Goal: Task Accomplishment & Management: Complete application form

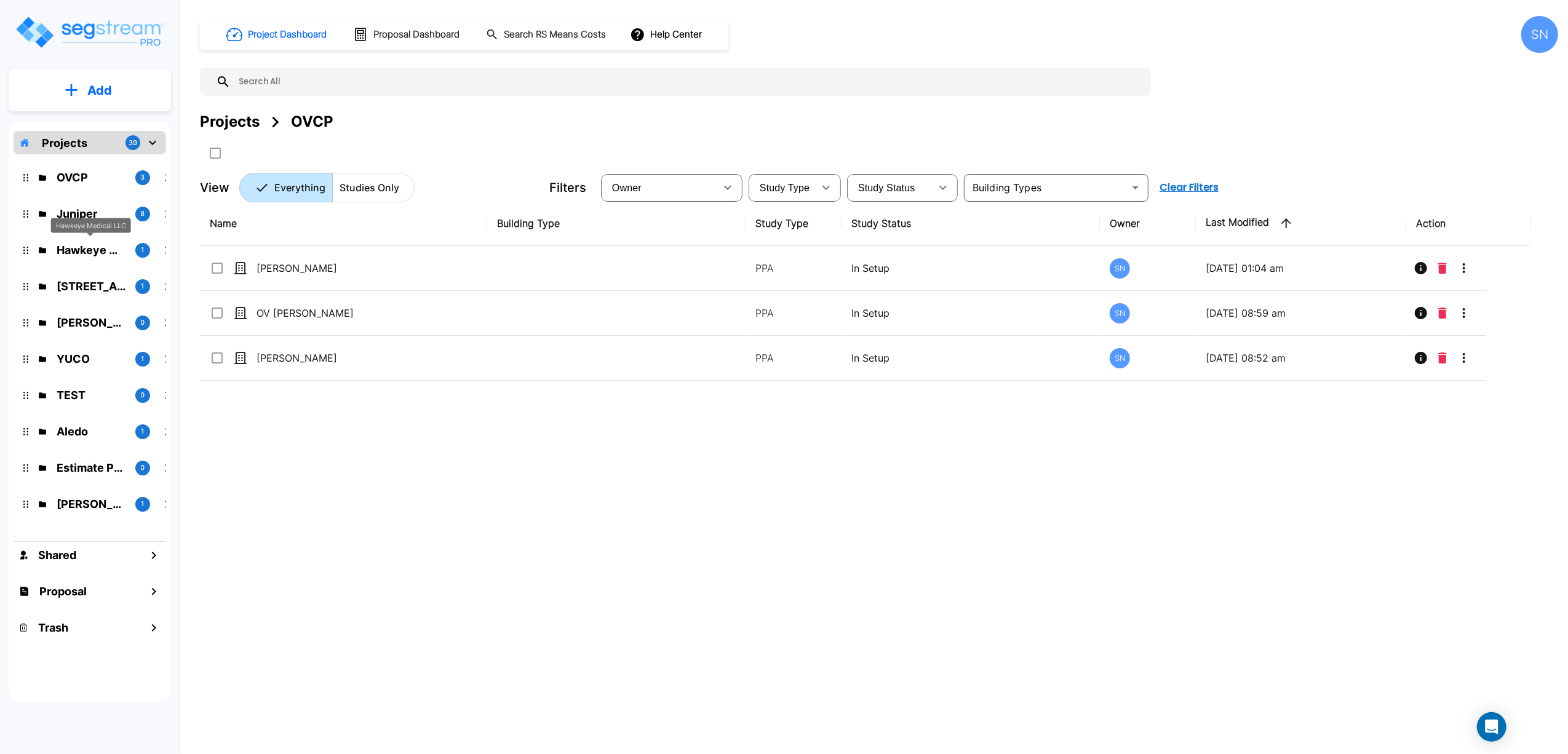
click at [81, 222] on div "Hawkeye Medical LLC" at bounding box center [92, 225] width 80 height 15
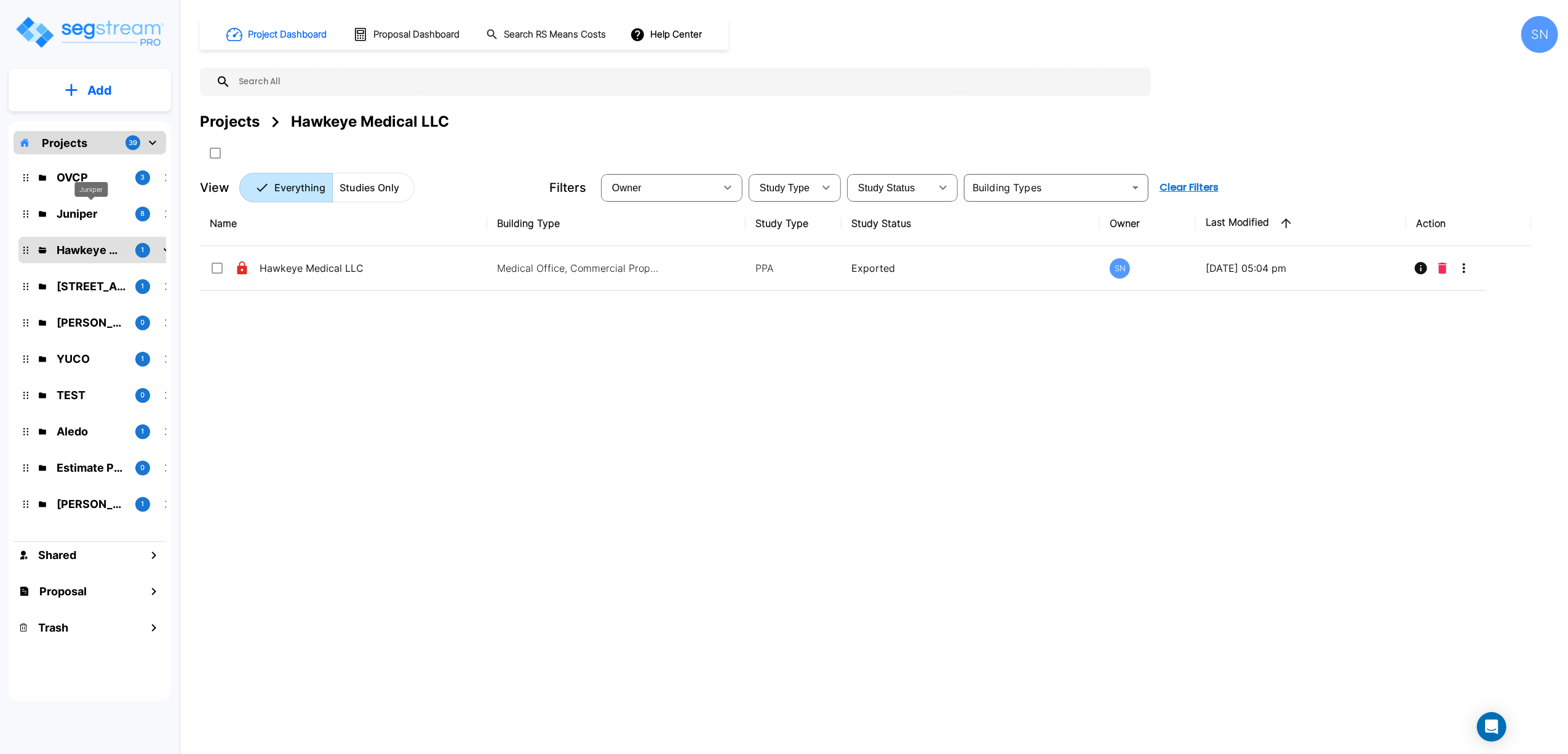
click at [90, 215] on p "Juniper" at bounding box center [92, 214] width 69 height 17
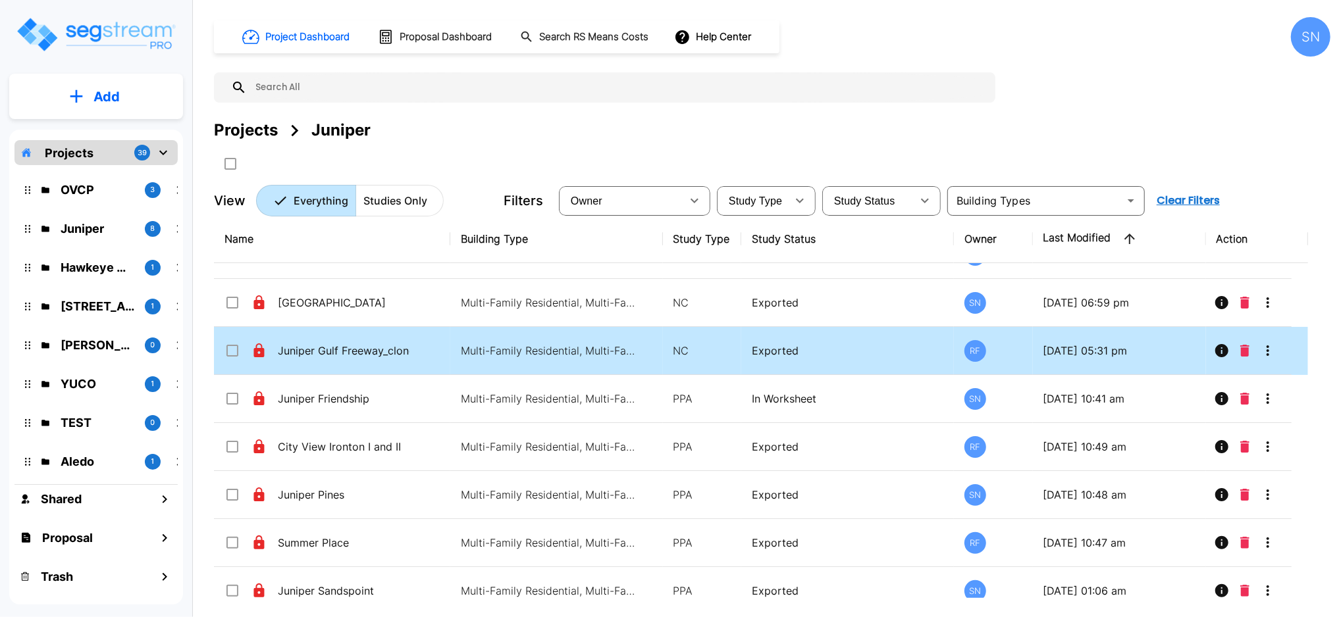
scroll to position [49, 0]
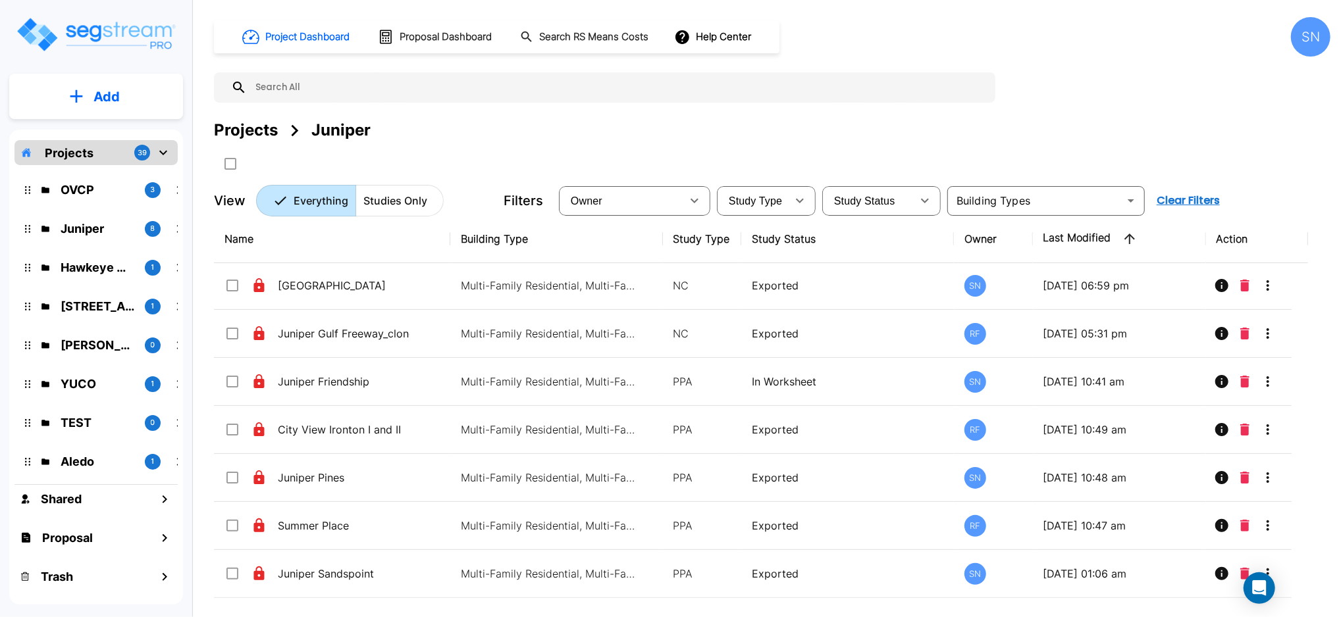
click at [80, 82] on button "Add" at bounding box center [96, 97] width 174 height 38
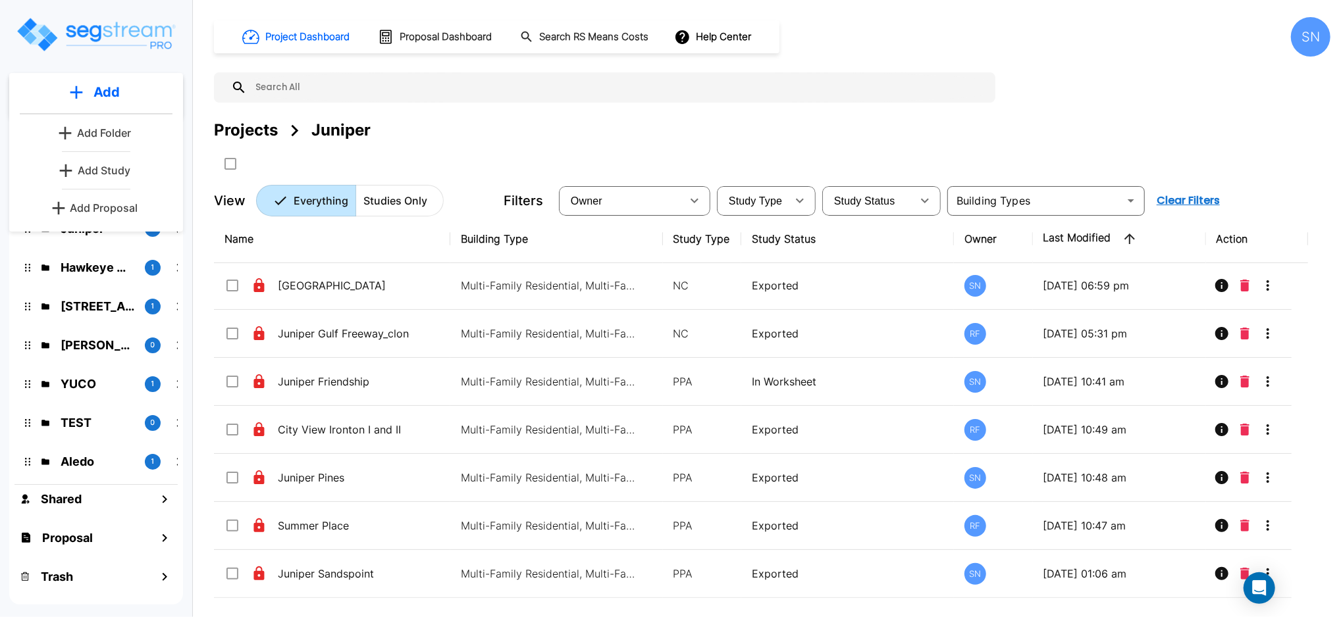
click at [128, 170] on p "Add Study" at bounding box center [104, 171] width 53 height 16
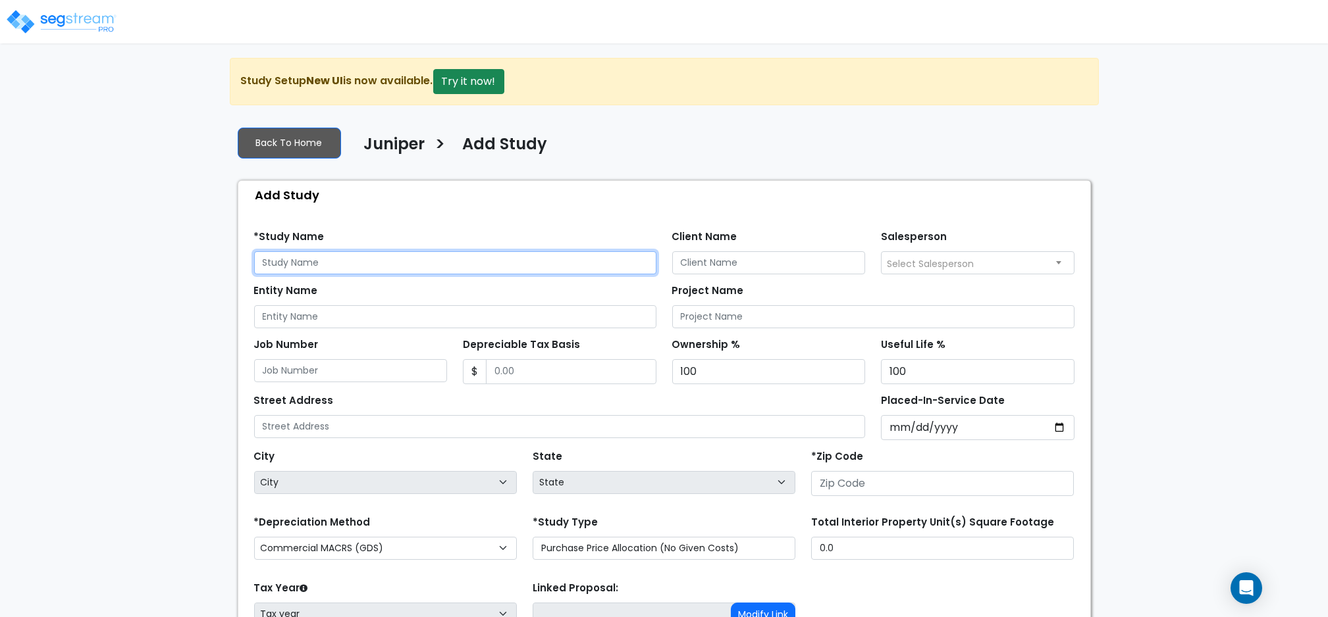
click at [349, 257] on input "text" at bounding box center [455, 262] width 402 height 23
click at [383, 253] on input "Juniper" at bounding box center [455, 262] width 402 height 23
drag, startPoint x: 383, startPoint y: 253, endPoint x: 141, endPoint y: 276, distance: 243.3
click at [141, 276] on div "We are Building your Study. So please grab a coffee and let us do the heavy lif…" at bounding box center [664, 396] width 1328 height 677
type input "Juniper Franklin"
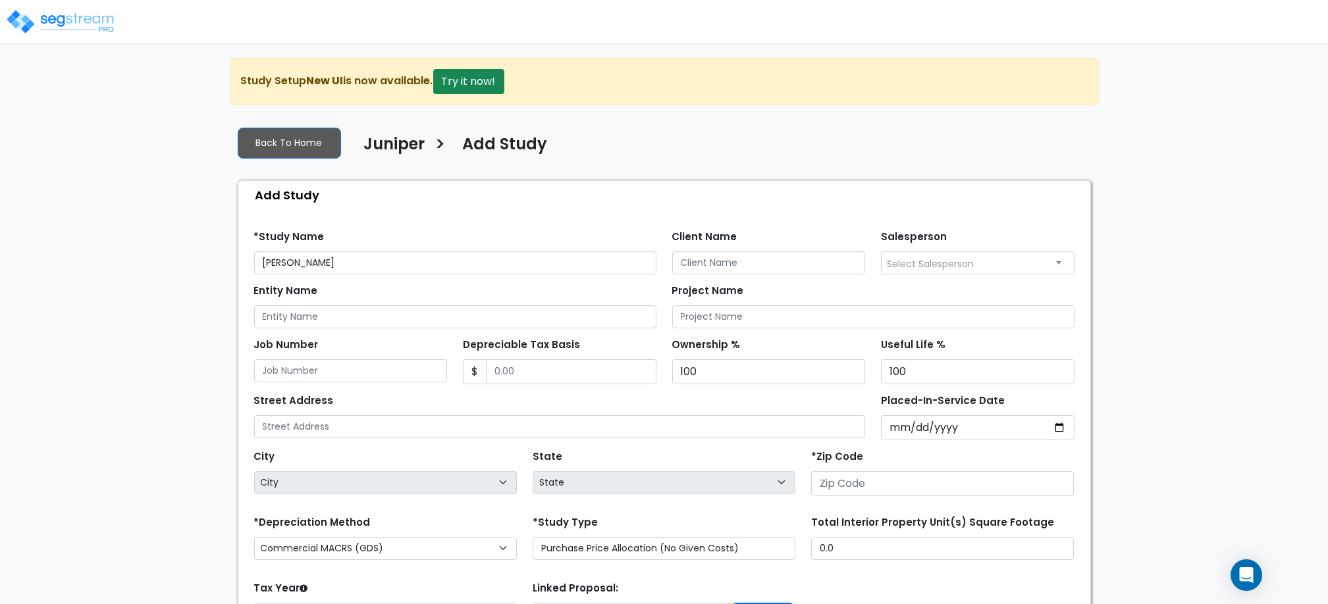
click at [956, 259] on span "Select Salesperson" at bounding box center [930, 263] width 87 height 13
select select "127"
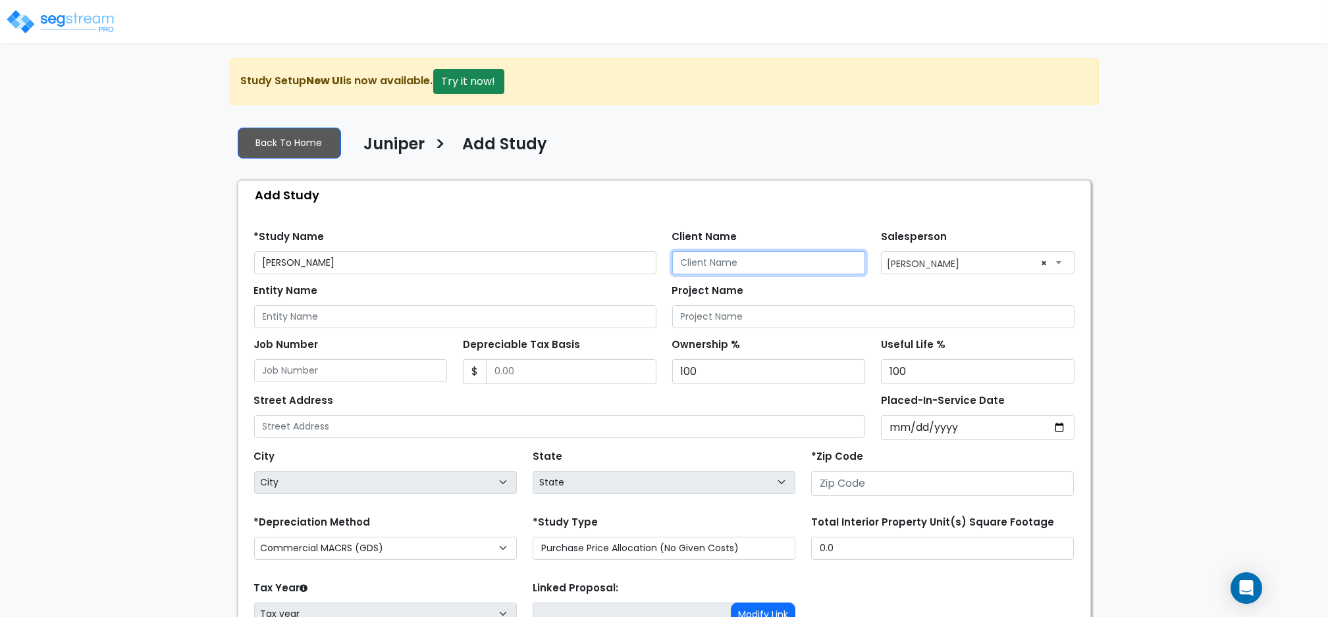
click at [773, 261] on input "Client Name" at bounding box center [769, 262] width 194 height 23
type input "Jay Rippeto"
click at [411, 311] on input "Entity Name" at bounding box center [455, 316] width 402 height 23
click at [704, 312] on input "Project Name" at bounding box center [873, 316] width 402 height 23
paste input "Juniper Franklin"
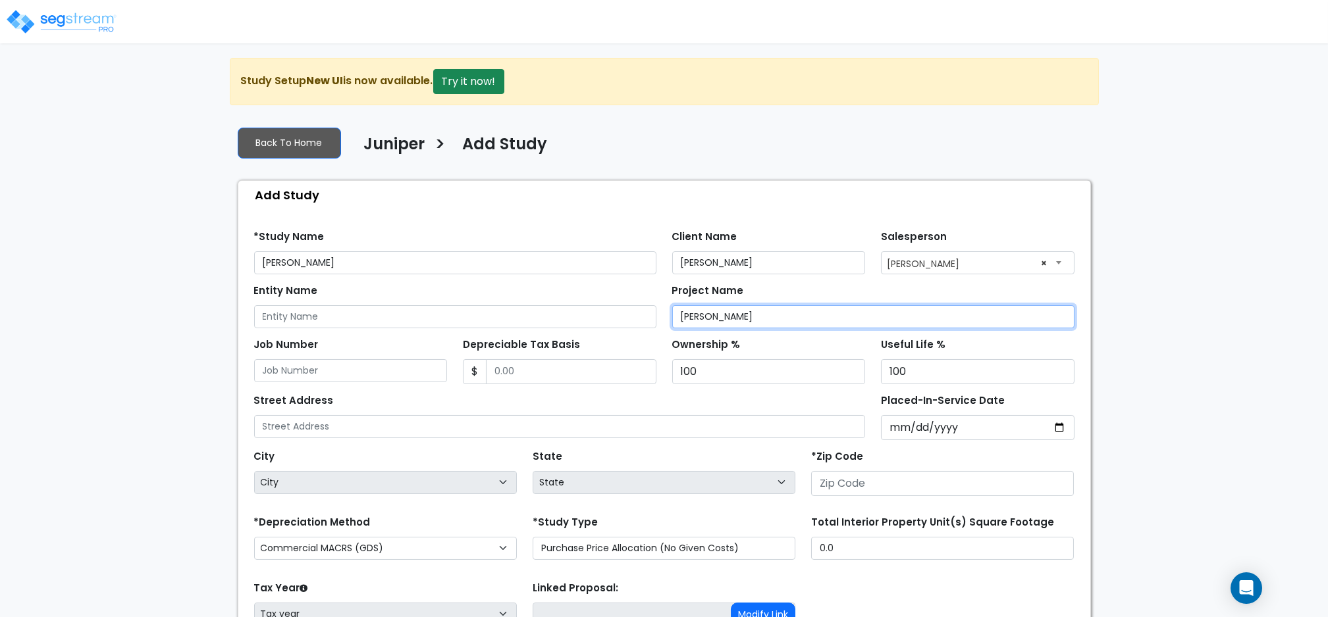
type input "Juniper Franklin"
click at [334, 369] on input "Job Number" at bounding box center [351, 370] width 194 height 23
paste input "Juniper Franklin"
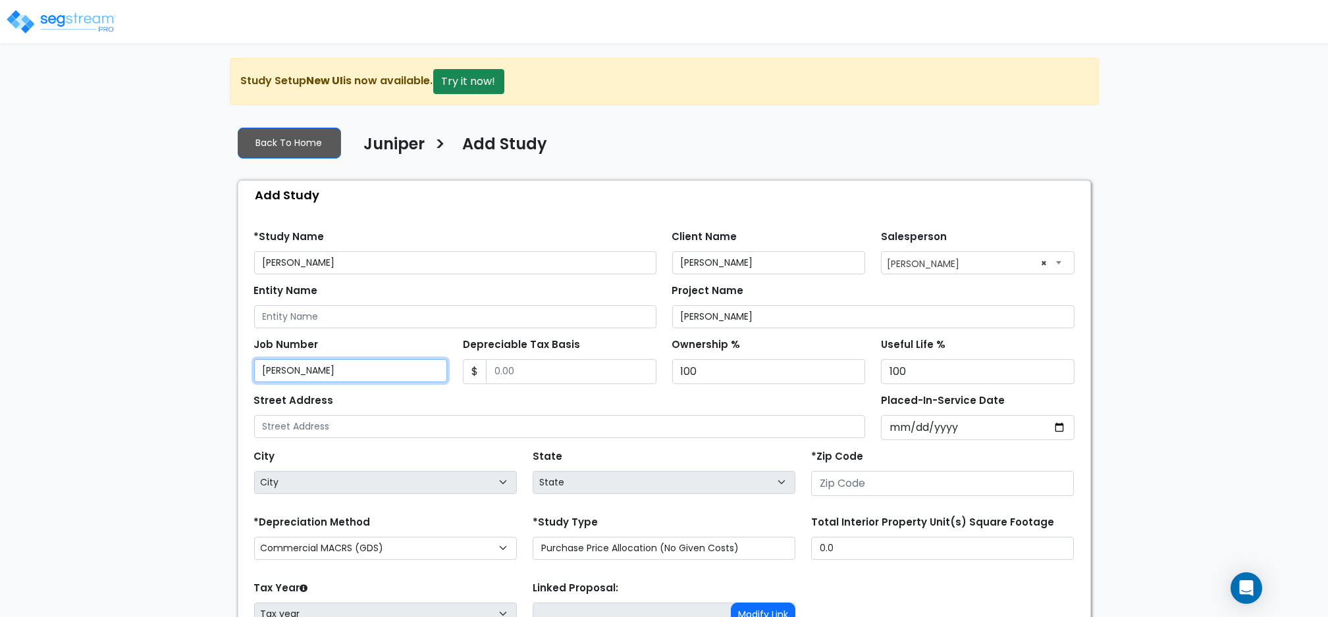
type input "Juniper Franklin"
click at [350, 309] on input "Entity Name" at bounding box center [455, 316] width 402 height 23
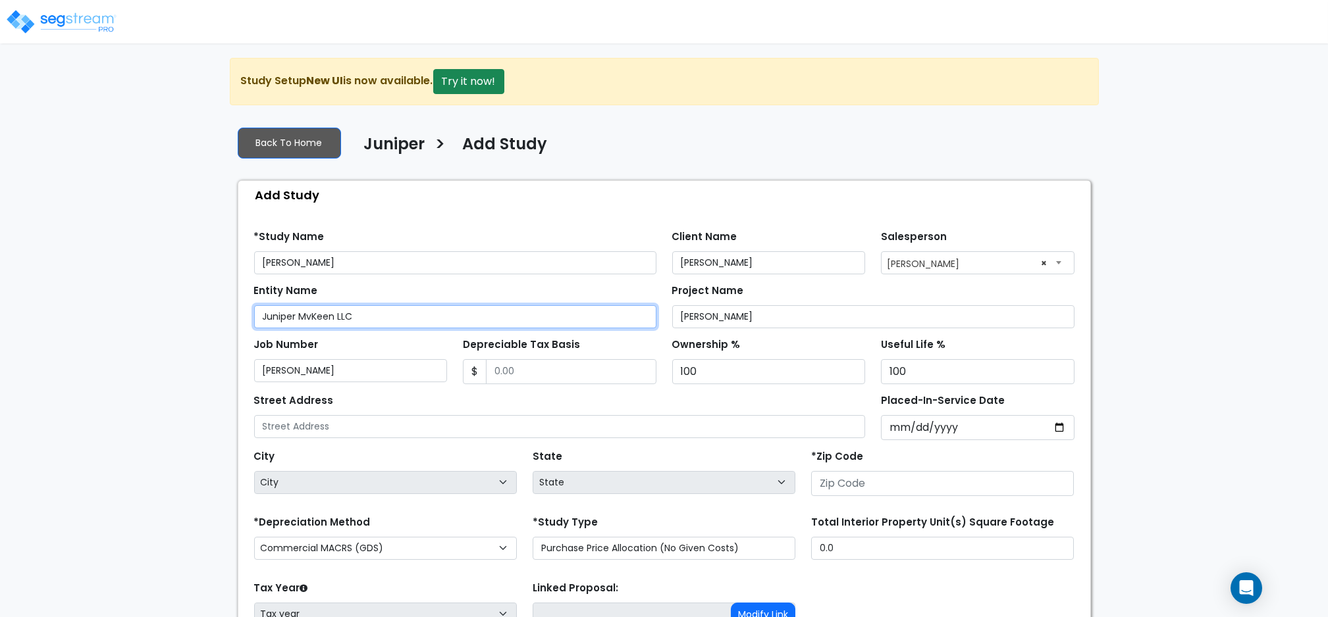
drag, startPoint x: 311, startPoint y: 312, endPoint x: 317, endPoint y: 319, distance: 9.4
type input "Juniper McKeen LLC"
click at [428, 291] on div "Entity Name Juniper McKeen LLC" at bounding box center [455, 304] width 402 height 47
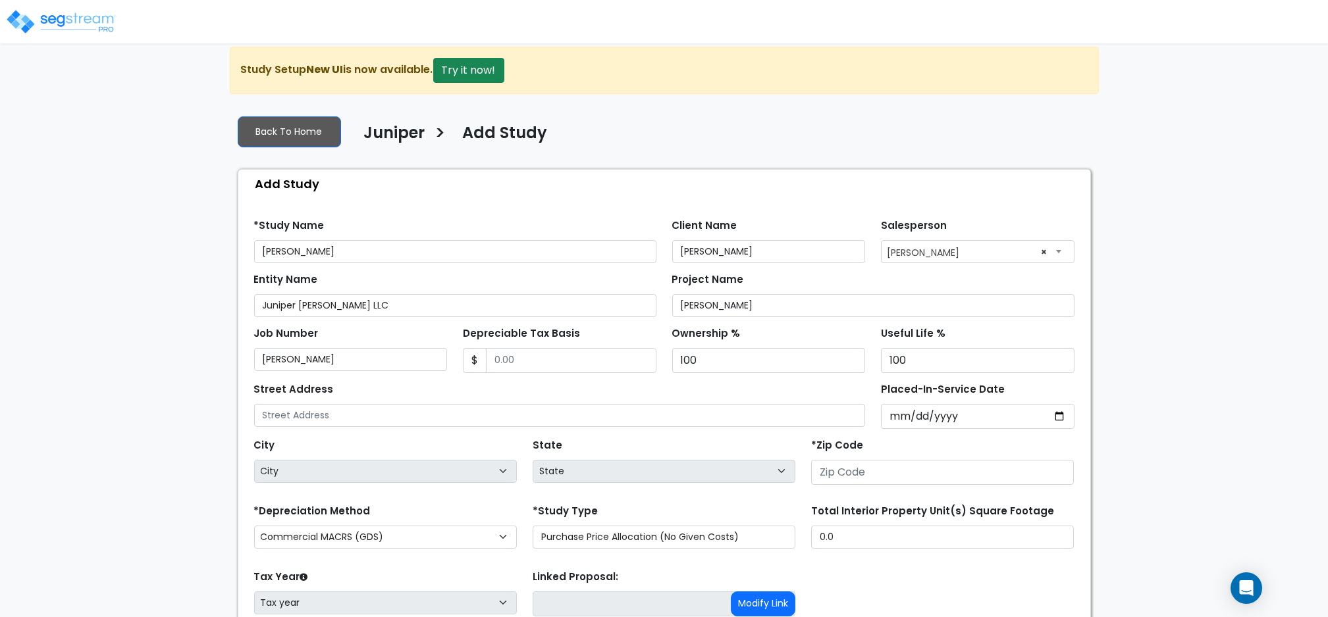
scroll to position [118, 0]
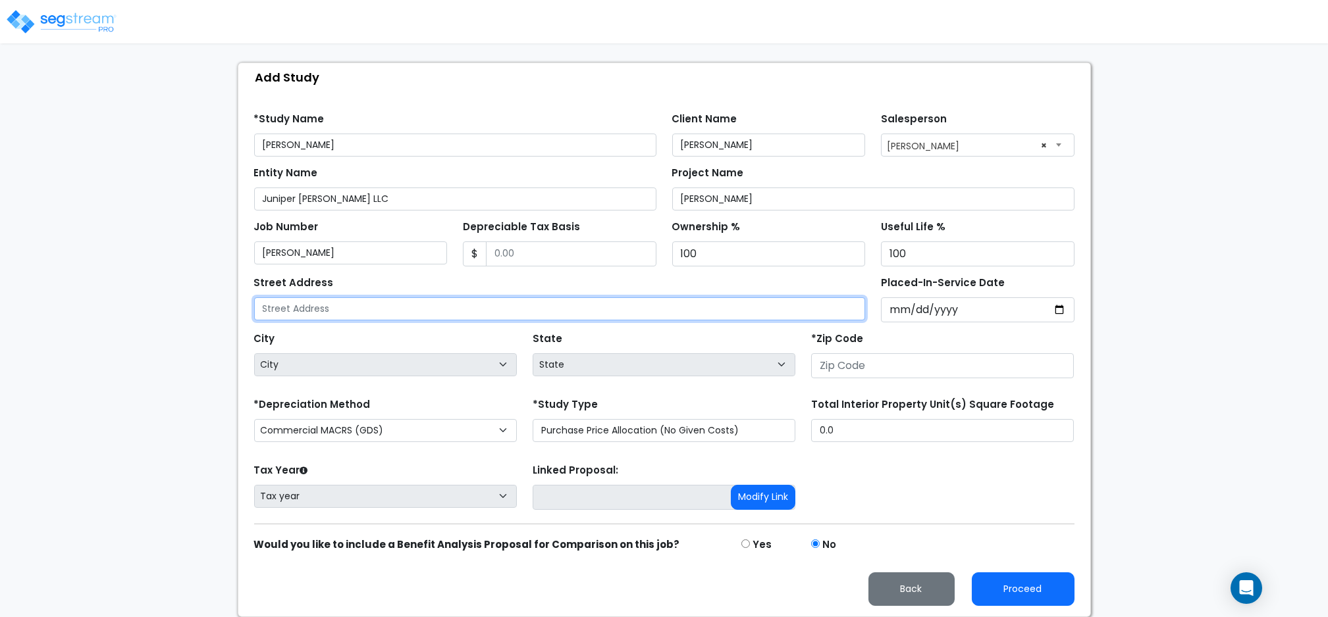
click at [420, 317] on input "text" at bounding box center [559, 308] width 611 height 23
click at [327, 305] on input "text" at bounding box center [559, 308] width 611 height 23
type input "6620 Gessner Road"
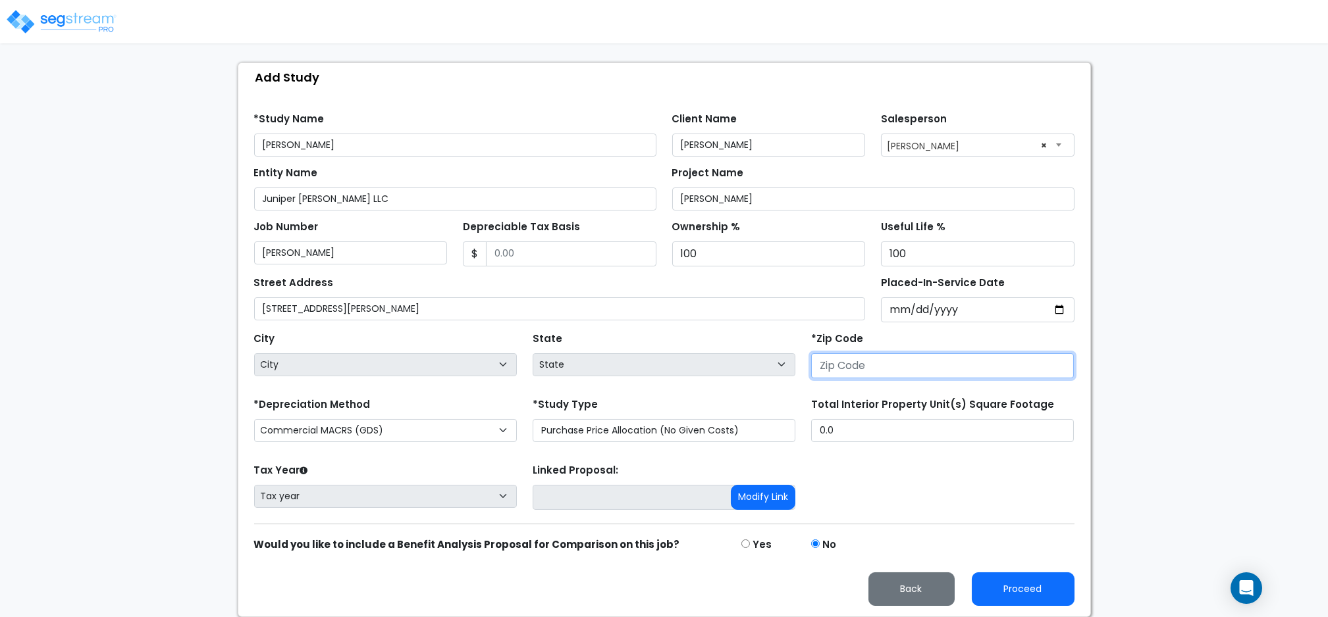
click at [916, 365] on input "number" at bounding box center [942, 365] width 263 height 25
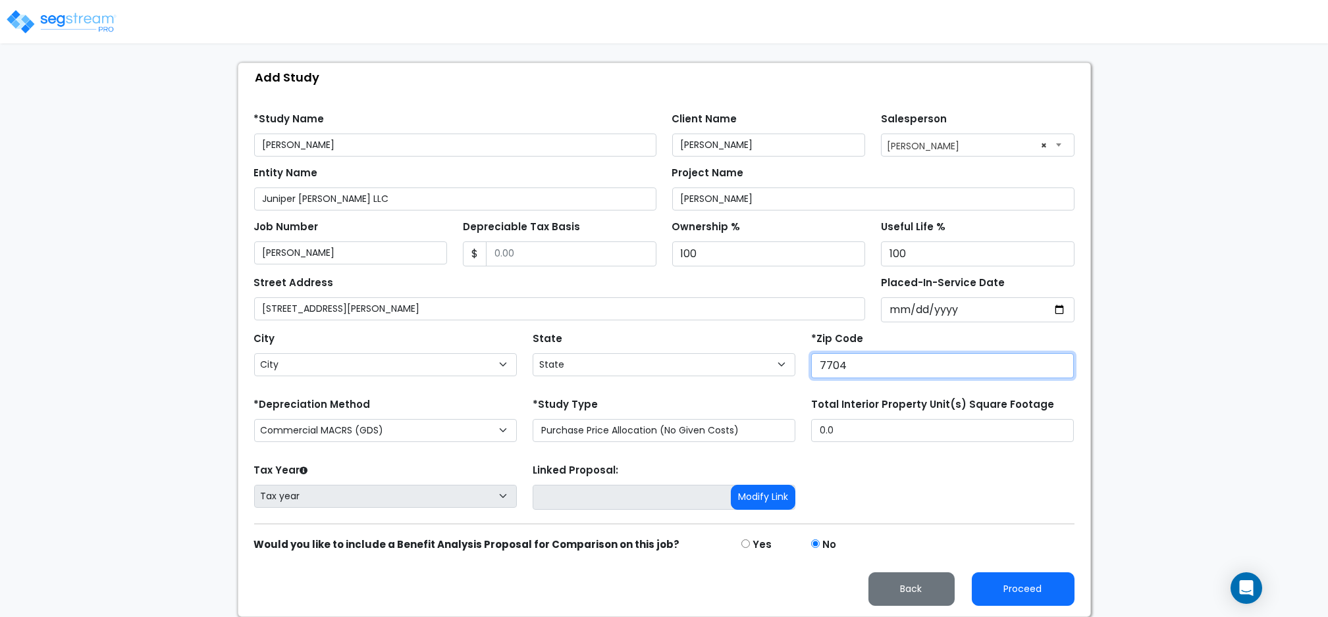
type input "77040"
select select "TX"
type input "77040"
click at [662, 338] on div "State State National Average AB AK AL AR AZ BC CA CO CT DC DE FL GA HI" at bounding box center [664, 355] width 278 height 53
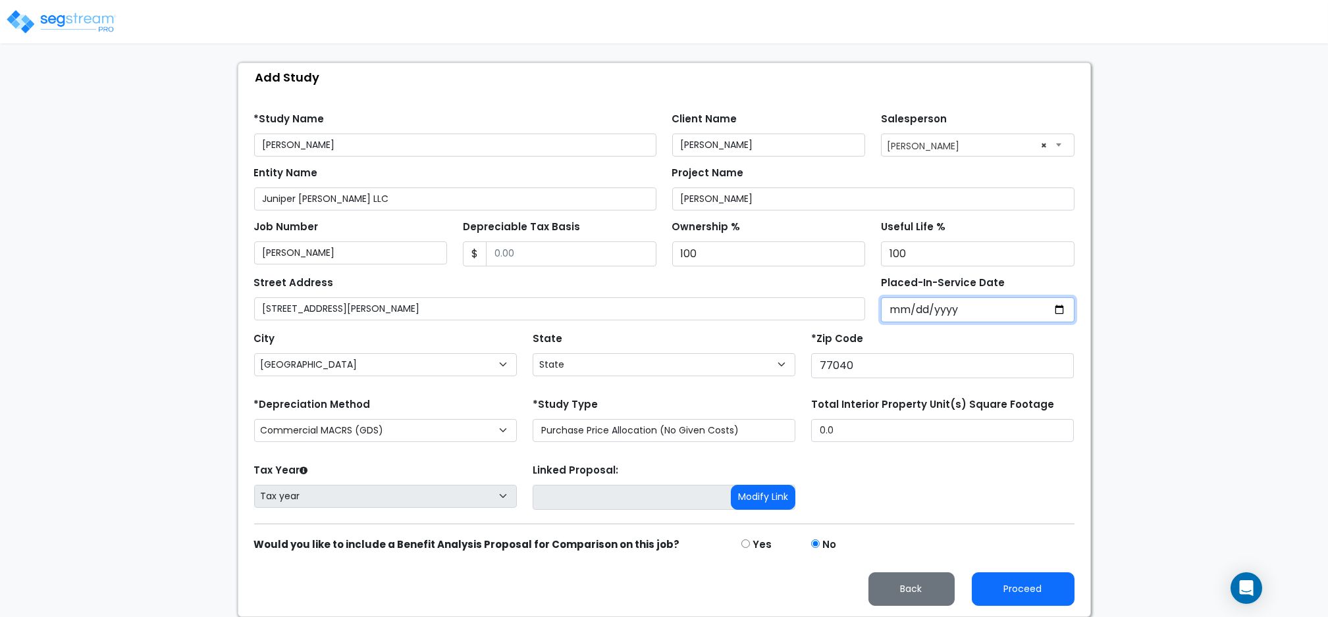
click at [888, 309] on input "Placed-In-Service Date" at bounding box center [978, 309] width 194 height 25
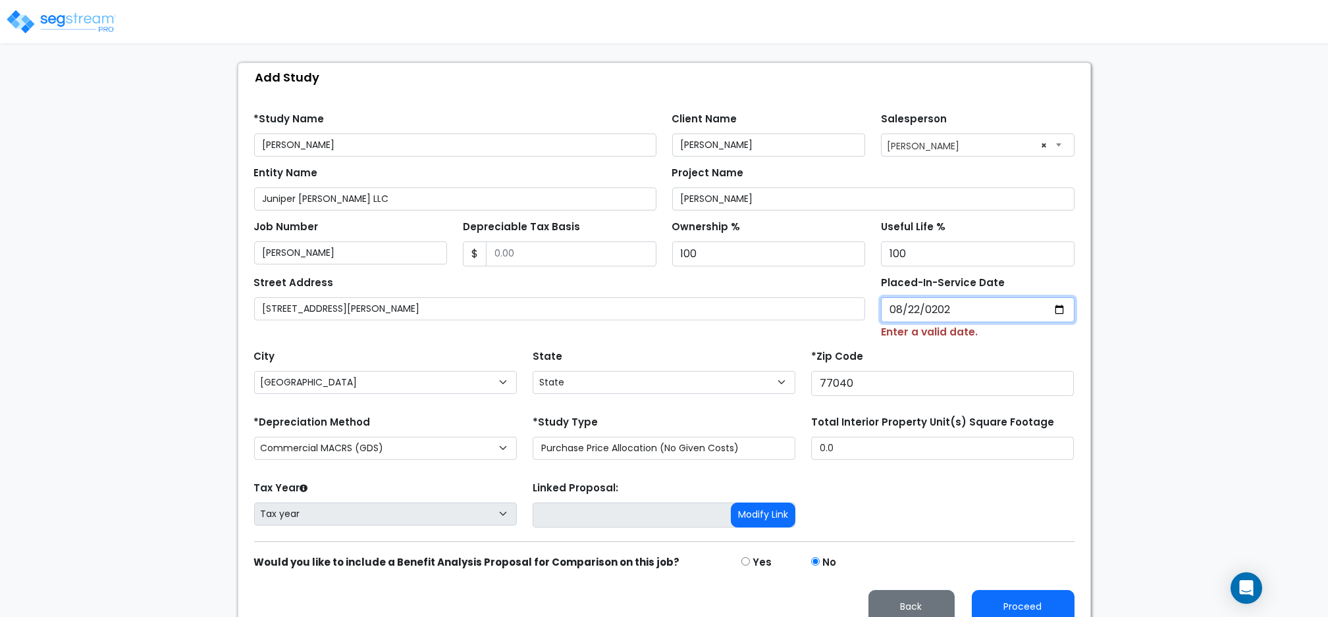
type input "2025-08-22"
select select "2025"
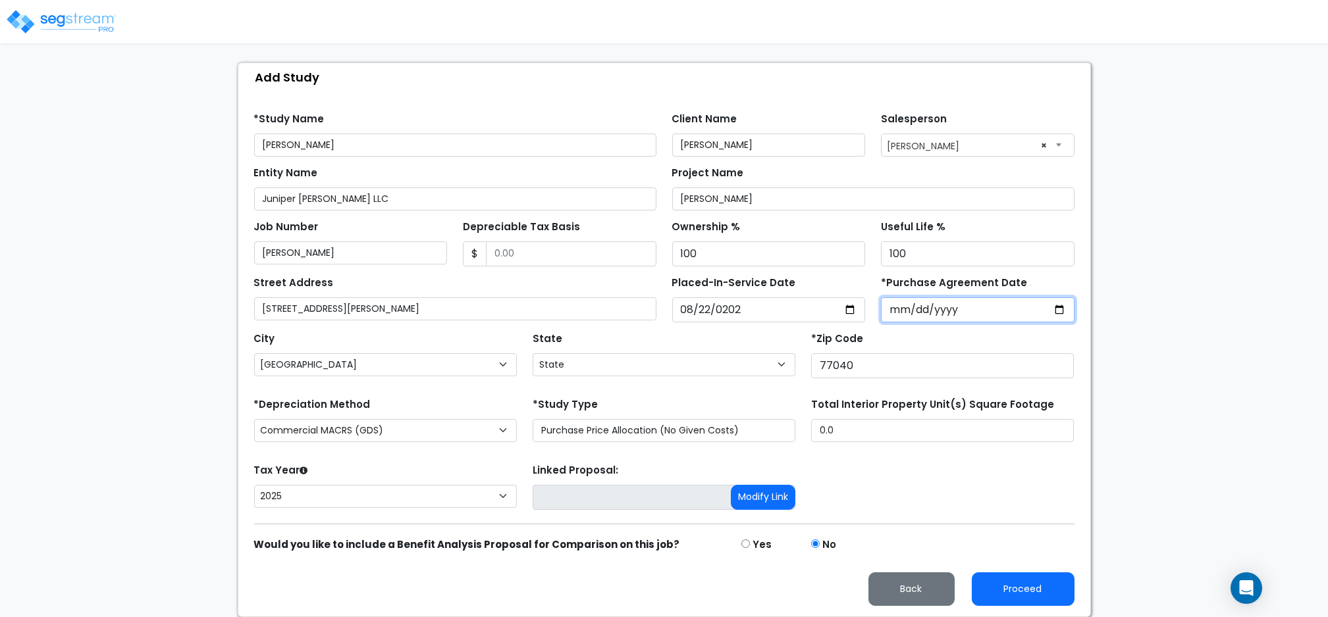
click at [888, 309] on input "*Purchase Agreement Date" at bounding box center [978, 309] width 194 height 25
type input "2025-08-22"
click at [392, 337] on div "City City Abbott Abernathy Abilene Ace Ackerly Addison Adkins Adrian Afton Agua…" at bounding box center [385, 352] width 263 height 47
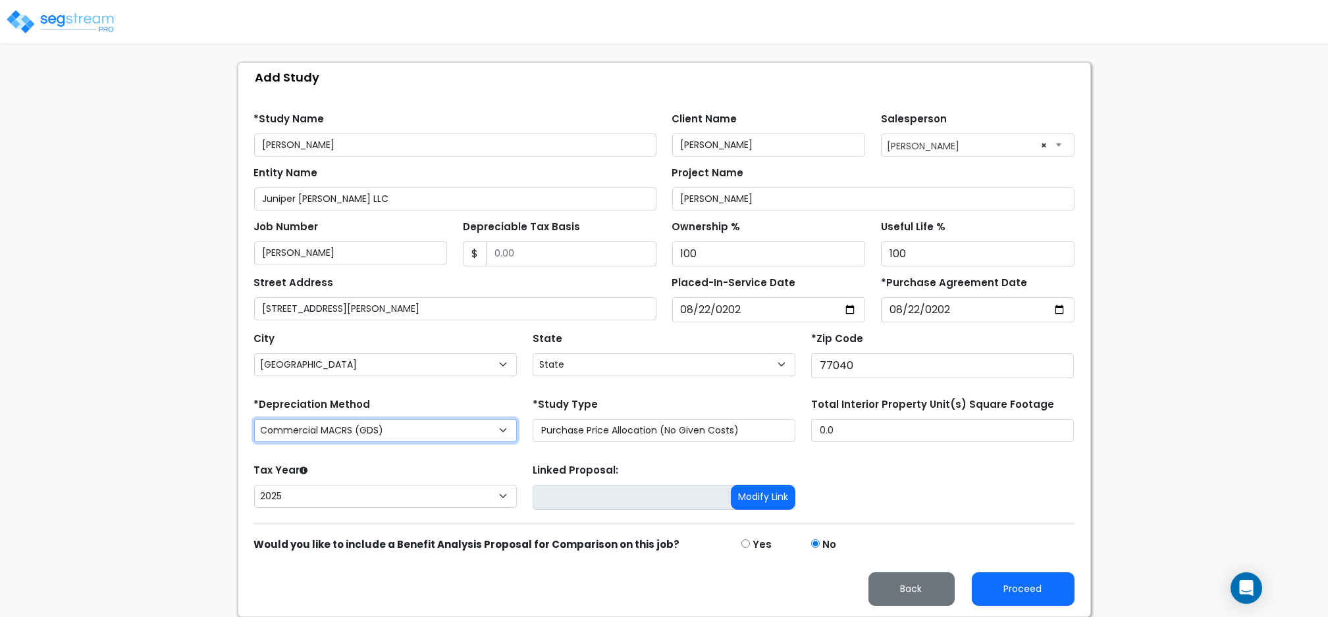
click at [414, 430] on select "Commercial MACRS (GDS) Residential Rental MACRS (GDS) Commercial MACRS (GDS) QI…" at bounding box center [385, 430] width 263 height 23
select select "RRM(_3"
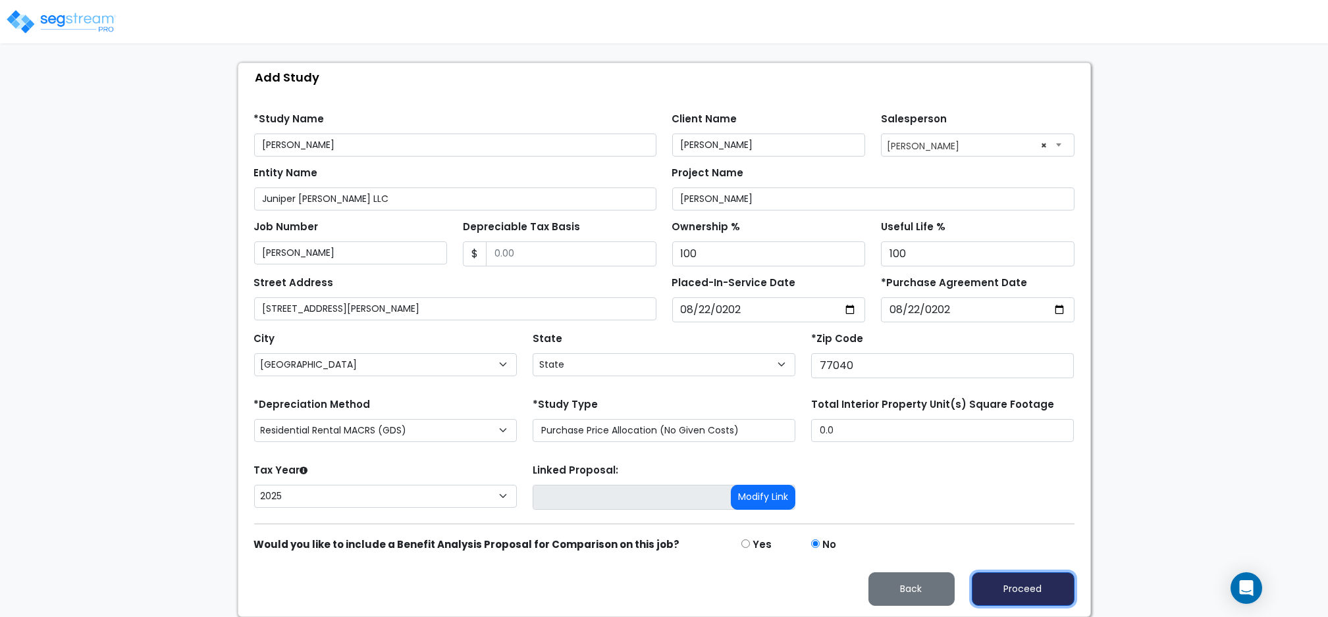
click at [1062, 586] on button "Proceed" at bounding box center [1022, 590] width 103 height 34
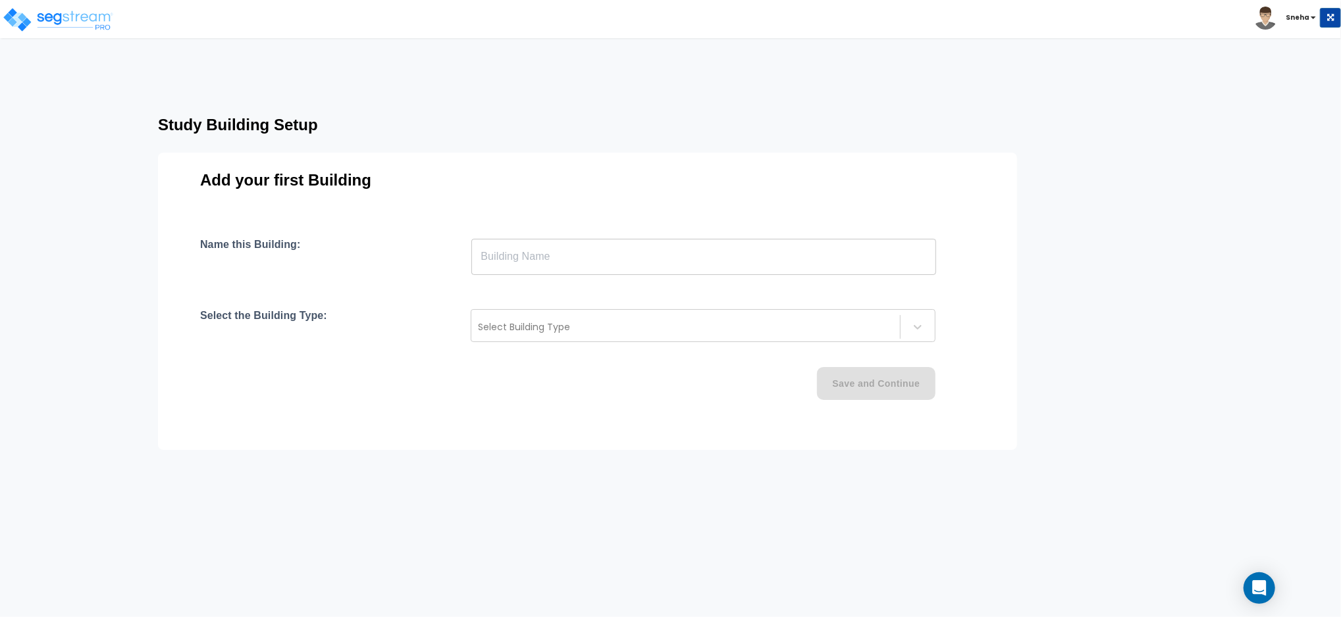
click at [593, 248] on input "text" at bounding box center [703, 256] width 465 height 37
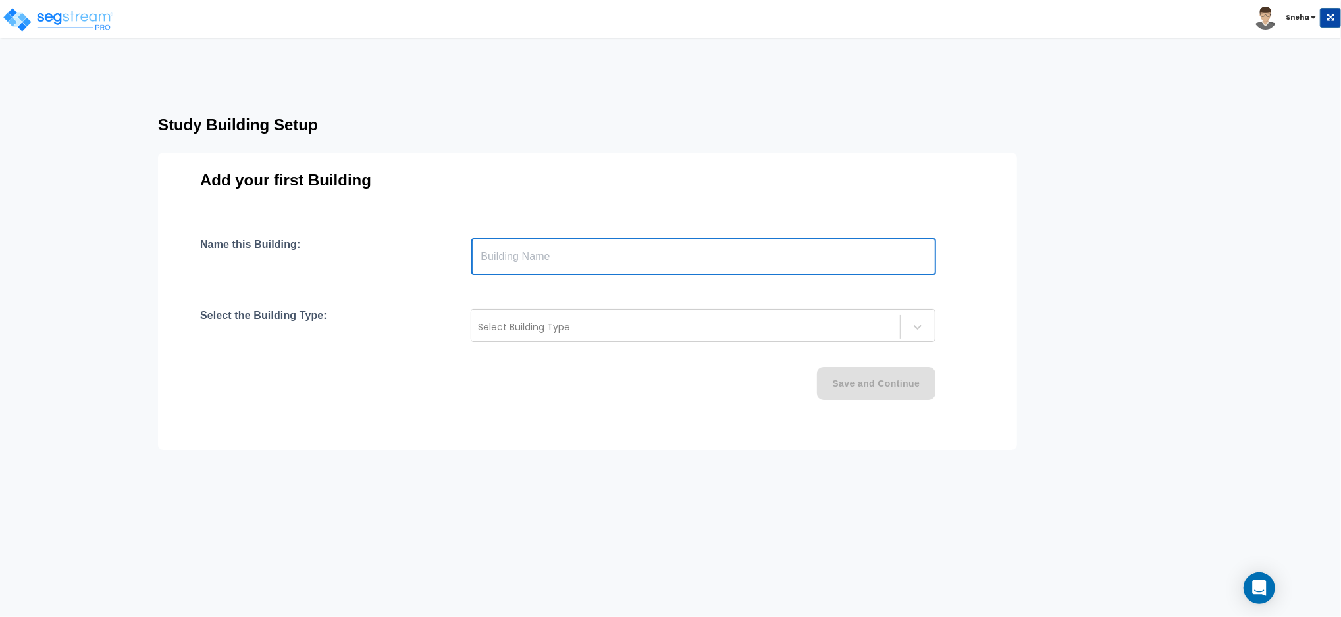
type input "Building 1"
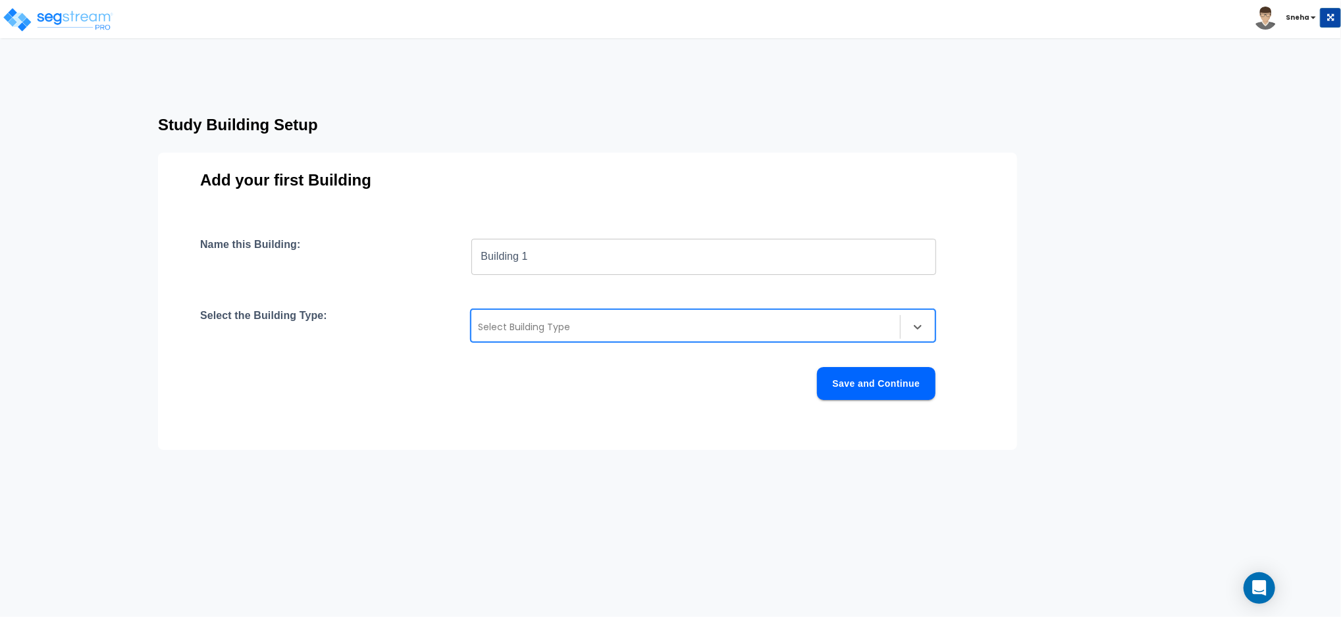
click at [517, 334] on div at bounding box center [685, 327] width 415 height 16
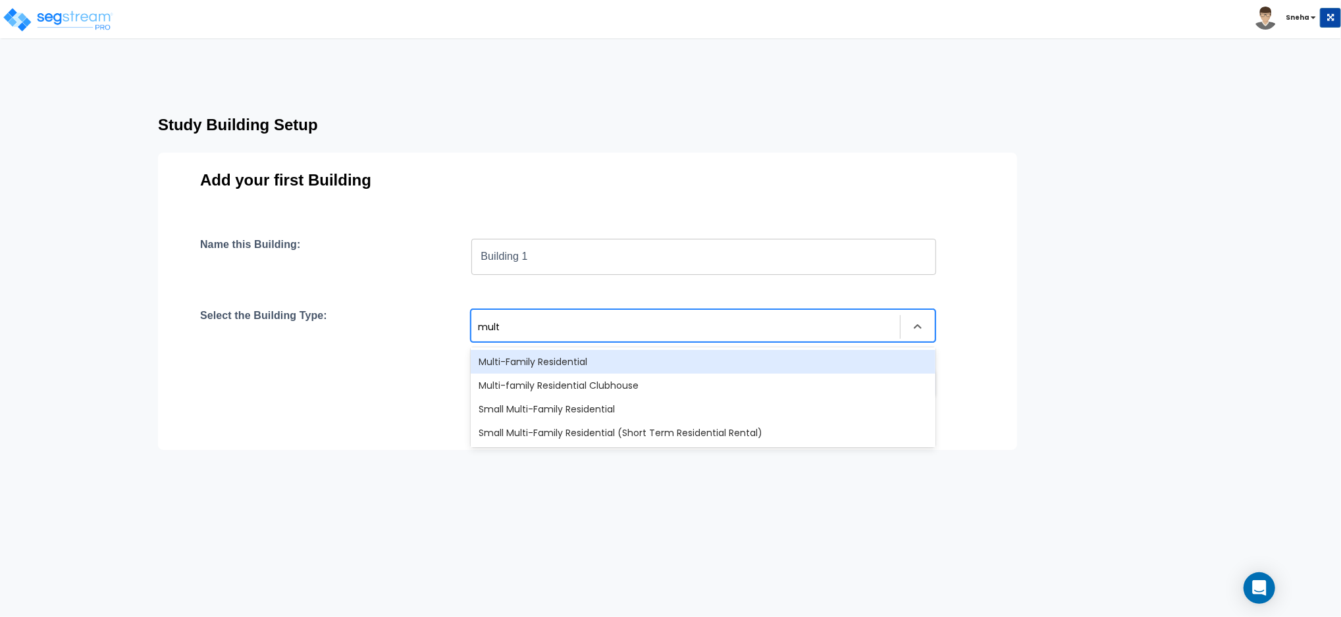
type input "multi"
click at [518, 358] on div "Multi-Family Residential" at bounding box center [703, 362] width 465 height 24
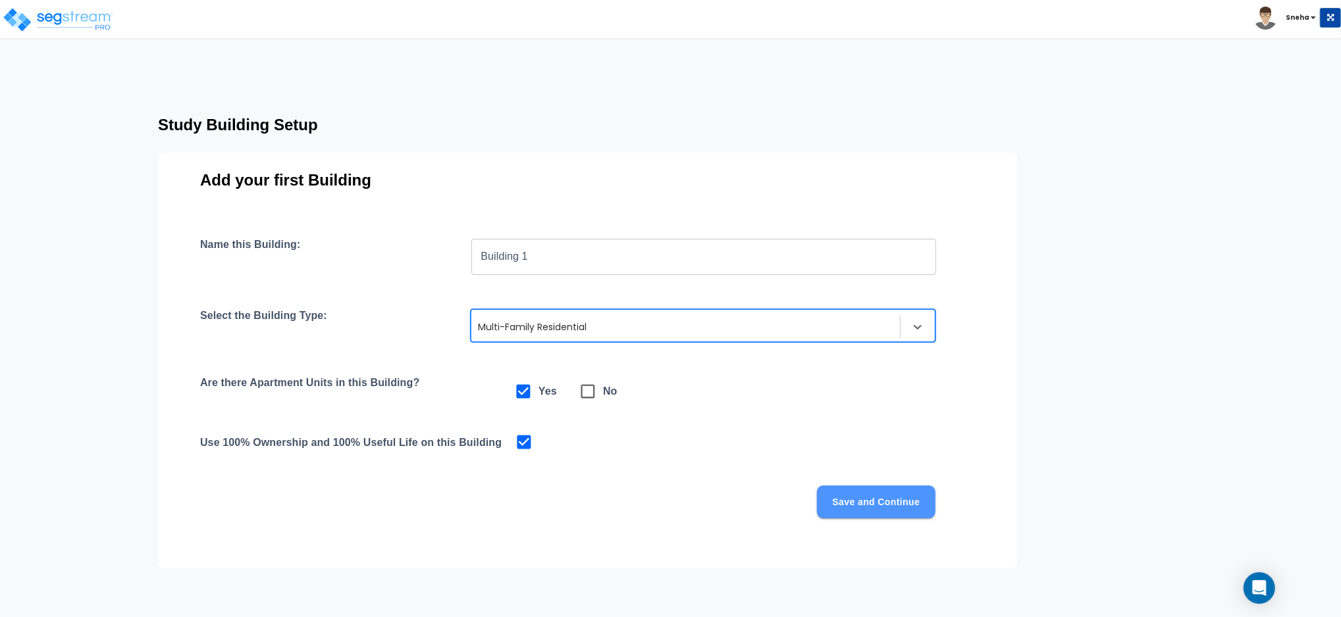
click at [886, 498] on button "Save and Continue" at bounding box center [876, 502] width 118 height 33
